Goal: Transaction & Acquisition: Purchase product/service

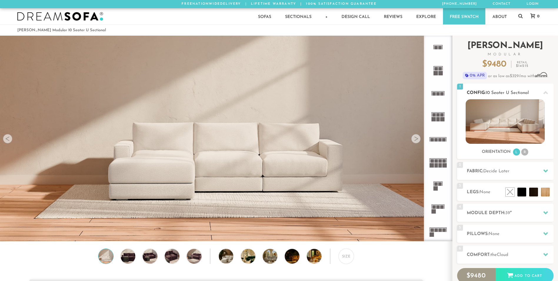
click at [527, 153] on li "R" at bounding box center [525, 151] width 7 height 7
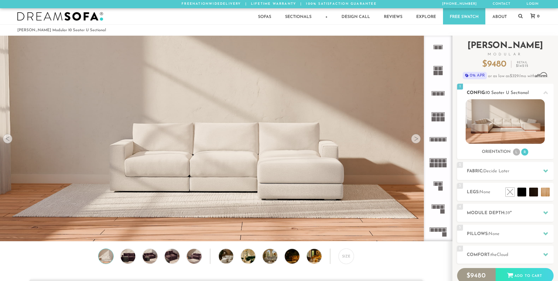
click at [515, 152] on li "L" at bounding box center [516, 151] width 7 height 7
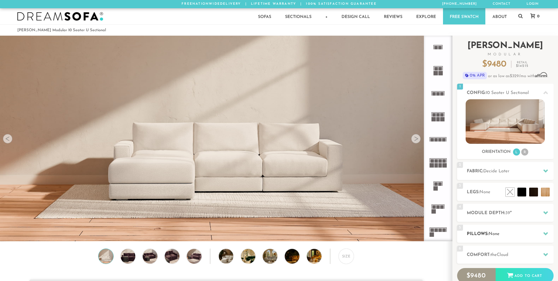
click at [515, 235] on h2 "Pillows: None" at bounding box center [510, 233] width 87 height 7
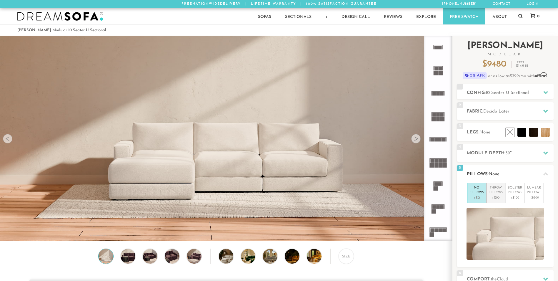
click at [495, 198] on p "+$99" at bounding box center [496, 197] width 14 height 5
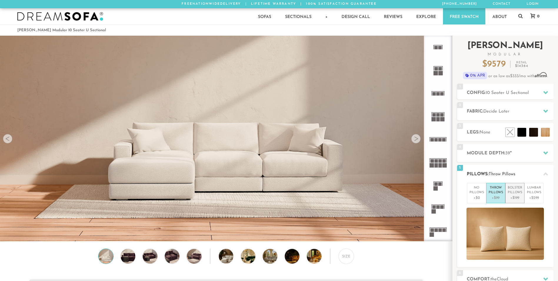
click at [511, 194] on p "Bolster Pillows" at bounding box center [515, 190] width 14 height 10
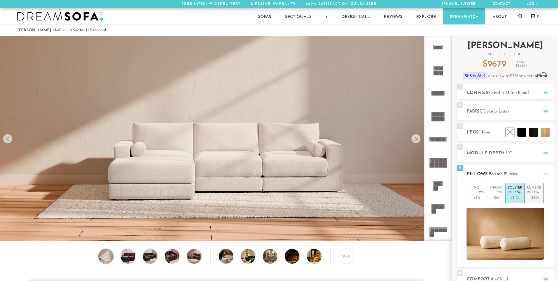
click at [535, 192] on p "Lumbar Pillows" at bounding box center [534, 190] width 14 height 10
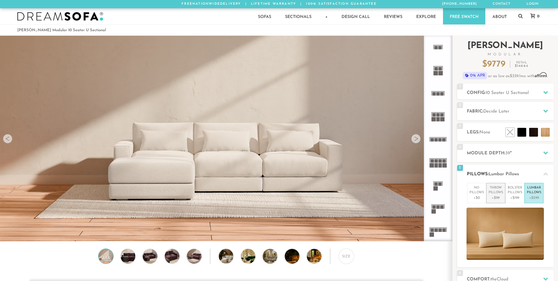
click at [490, 193] on p "Throw Pillows" at bounding box center [496, 190] width 14 height 10
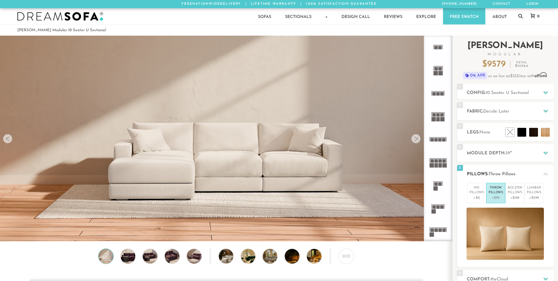
click at [498, 199] on p "+$99" at bounding box center [496, 197] width 14 height 5
click at [516, 195] on p "+$199" at bounding box center [515, 197] width 14 height 5
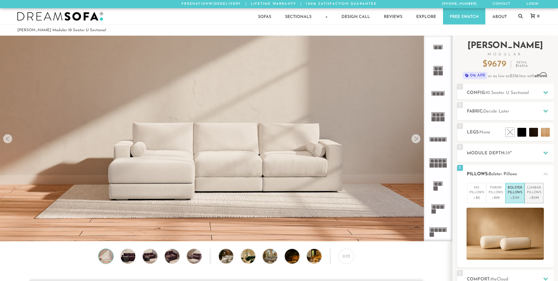
click at [535, 193] on p "Lumbar Pillows" at bounding box center [534, 190] width 14 height 10
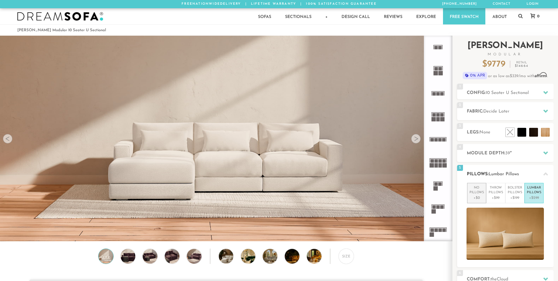
click at [477, 195] on p "+$0" at bounding box center [477, 197] width 14 height 5
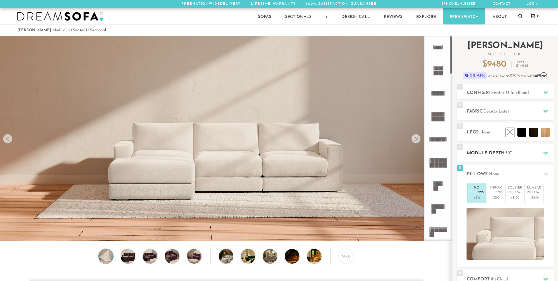
click at [481, 156] on h2 "Module Depth: 39 "" at bounding box center [510, 153] width 87 height 7
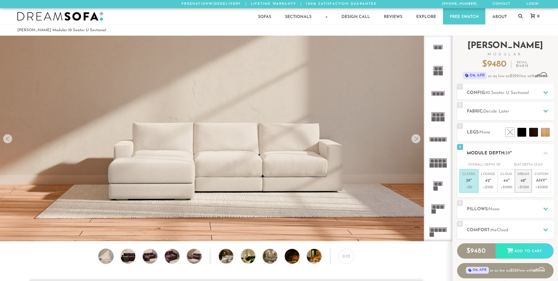
click at [527, 184] on p "Dream 48 "" at bounding box center [524, 178] width 12 height 13
click at [538, 180] on span "Any" at bounding box center [540, 180] width 9 height 5
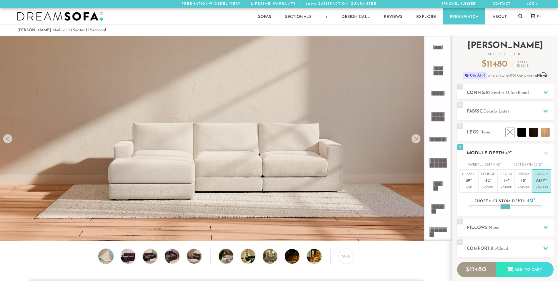
drag, startPoint x: 506, startPoint y: 209, endPoint x: 524, endPoint y: 208, distance: 18.6
click at [524, 208] on div "4 Module Depth: 42 " Overall Depth: 42 " Seat Depth: 26-27 " Classic 39 "" at bounding box center [505, 180] width 97 height 72
drag, startPoint x: 506, startPoint y: 206, endPoint x: 520, endPoint y: 206, distance: 14.7
click at [520, 206] on div at bounding box center [520, 206] width 10 height 5
click at [522, 180] on span "48" at bounding box center [523, 180] width 4 height 5
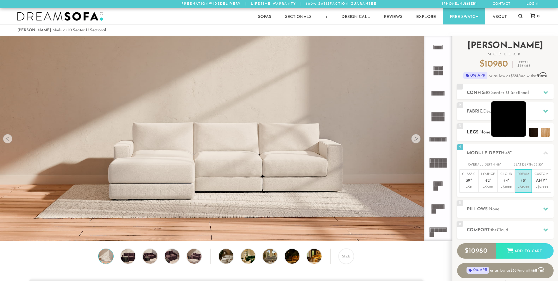
click at [521, 135] on li at bounding box center [508, 118] width 35 height 35
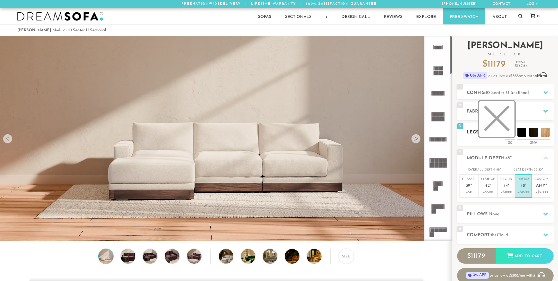
click at [509, 131] on li at bounding box center [497, 118] width 35 height 35
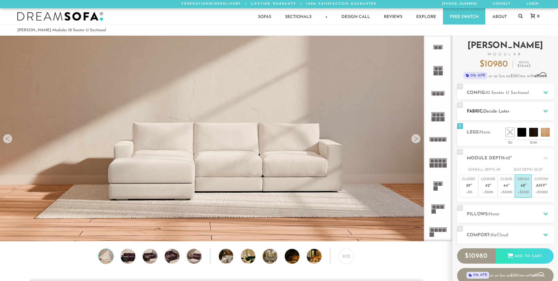
click at [490, 111] on span "Decide Later" at bounding box center [497, 111] width 26 height 4
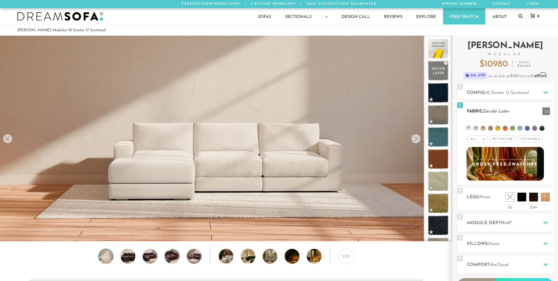
click at [501, 139] on span "Pet/Kid Use x" at bounding box center [503, 138] width 26 height 7
click at [530, 139] on span "Cleanable x" at bounding box center [532, 138] width 25 height 7
click at [476, 128] on li at bounding box center [476, 128] width 5 height 5
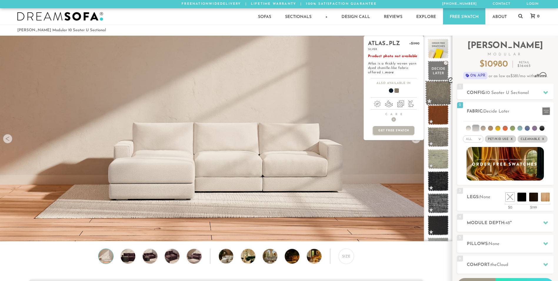
click at [442, 92] on span at bounding box center [438, 92] width 26 height 25
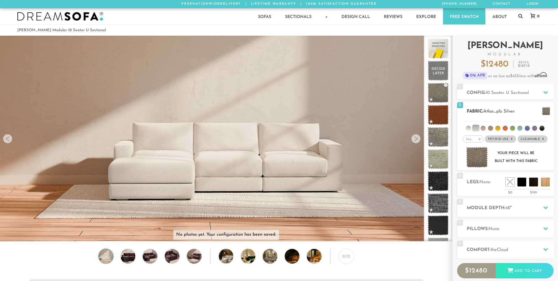
click at [499, 138] on span "Pet/Kid Use x" at bounding box center [500, 138] width 31 height 7
click at [539, 140] on span "Cleanable x" at bounding box center [531, 138] width 30 height 7
click at [506, 139] on span "Pet/Kid Use x" at bounding box center [503, 138] width 26 height 7
click at [529, 140] on span "Cleanable x" at bounding box center [532, 138] width 25 height 7
click at [471, 128] on li at bounding box center [468, 128] width 5 height 5
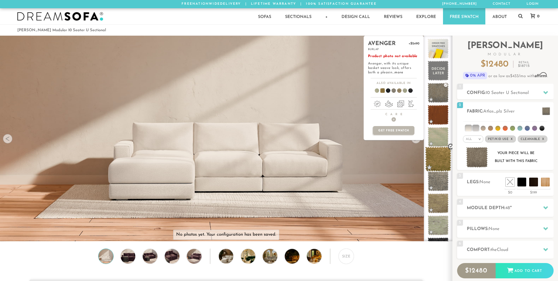
click at [440, 157] on span at bounding box center [438, 159] width 26 height 25
click at [438, 186] on span at bounding box center [438, 181] width 26 height 25
click at [444, 210] on span at bounding box center [438, 203] width 26 height 25
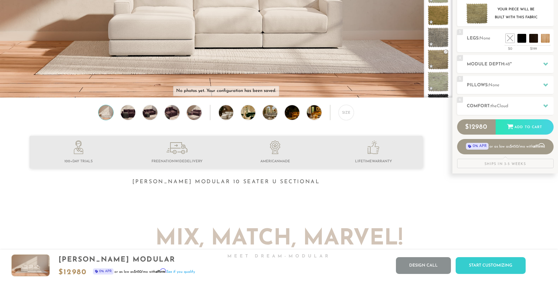
scroll to position [83, 0]
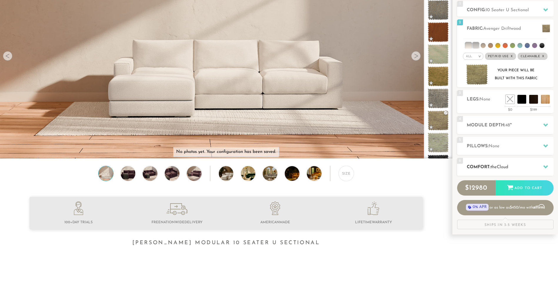
click at [505, 171] on div "6 Comfort: the Cloud soft" at bounding box center [505, 167] width 97 height 18
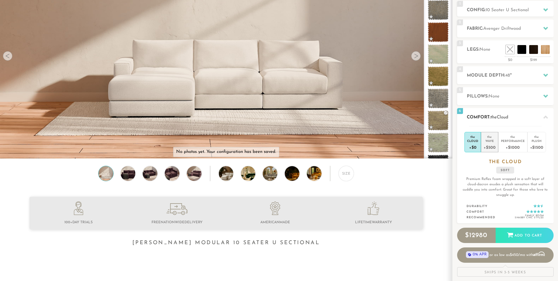
click at [492, 147] on div "+$500" at bounding box center [490, 147] width 12 height 9
click at [511, 148] on div "+$1000" at bounding box center [513, 147] width 24 height 9
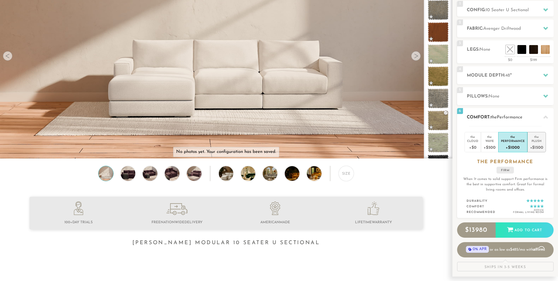
click at [534, 140] on div "Plush" at bounding box center [536, 141] width 13 height 4
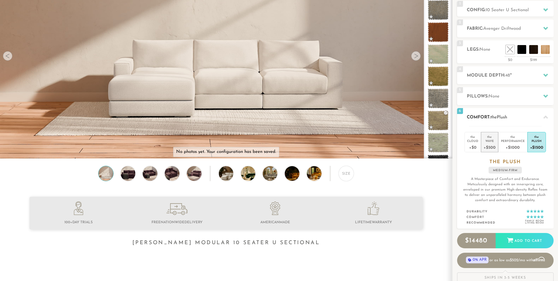
click at [490, 142] on div "Wave" at bounding box center [490, 141] width 12 height 4
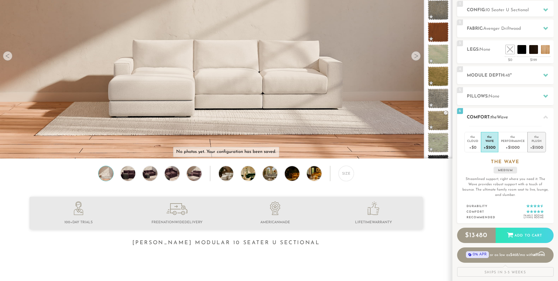
click at [539, 147] on div "+$1500" at bounding box center [536, 147] width 13 height 9
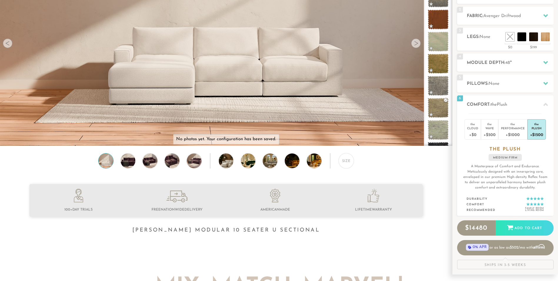
scroll to position [95, 0]
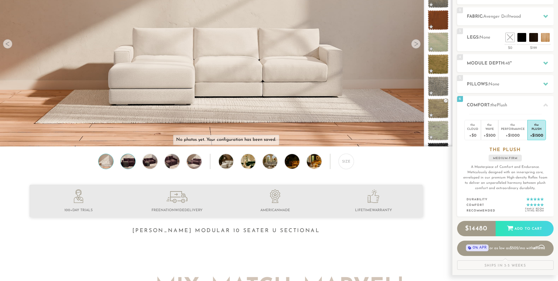
click at [121, 166] on img at bounding box center [128, 161] width 18 height 15
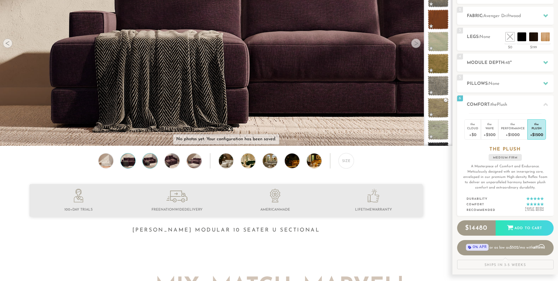
scroll to position [94, 0]
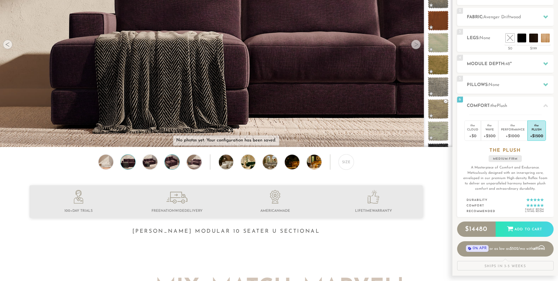
click at [170, 165] on img at bounding box center [172, 162] width 18 height 15
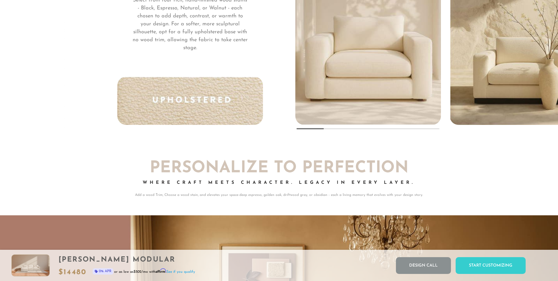
scroll to position [0, 0]
